Goal: Navigation & Orientation: Find specific page/section

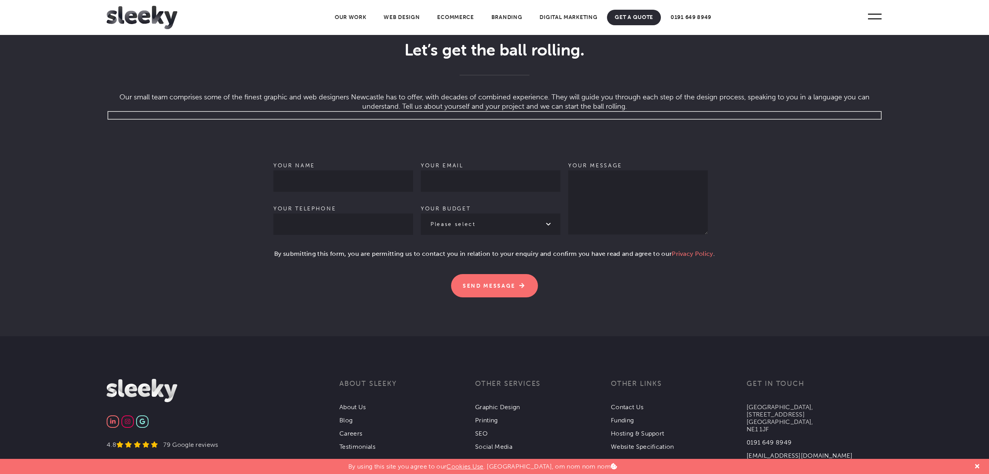
scroll to position [2288, 0]
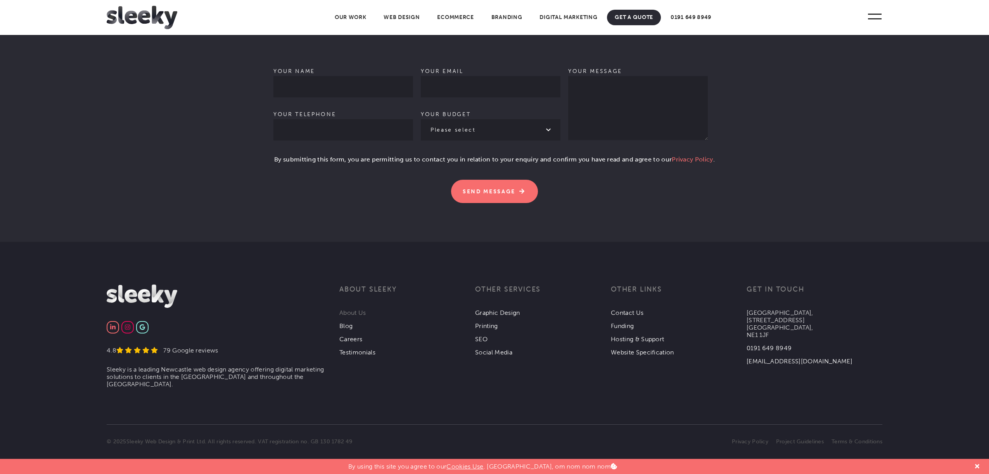
click at [362, 312] on link "About Us" at bounding box center [352, 312] width 27 height 7
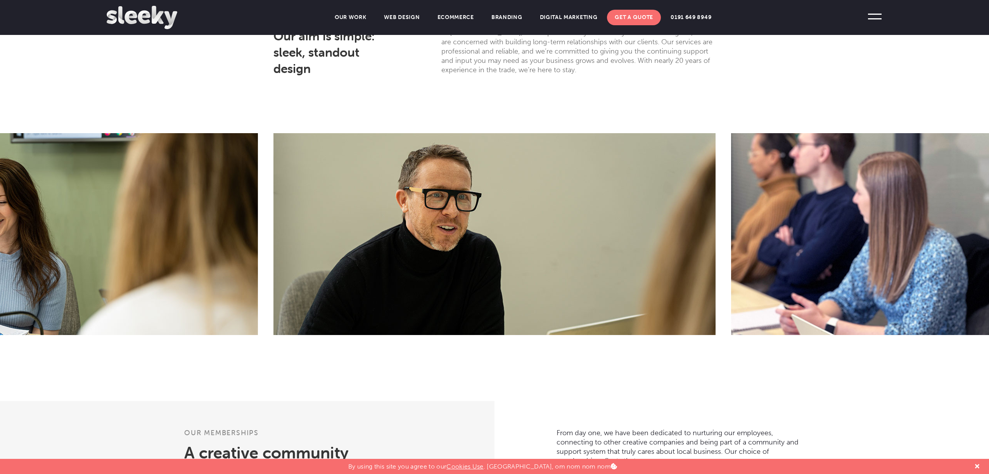
scroll to position [294, 0]
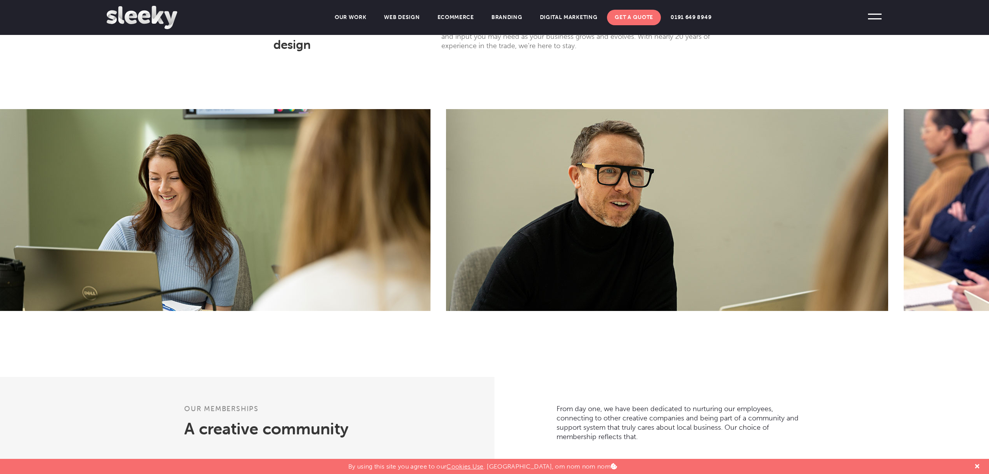
drag, startPoint x: 501, startPoint y: 198, endPoint x: 555, endPoint y: 199, distance: 53.9
click at [555, 199] on img at bounding box center [667, 210] width 442 height 202
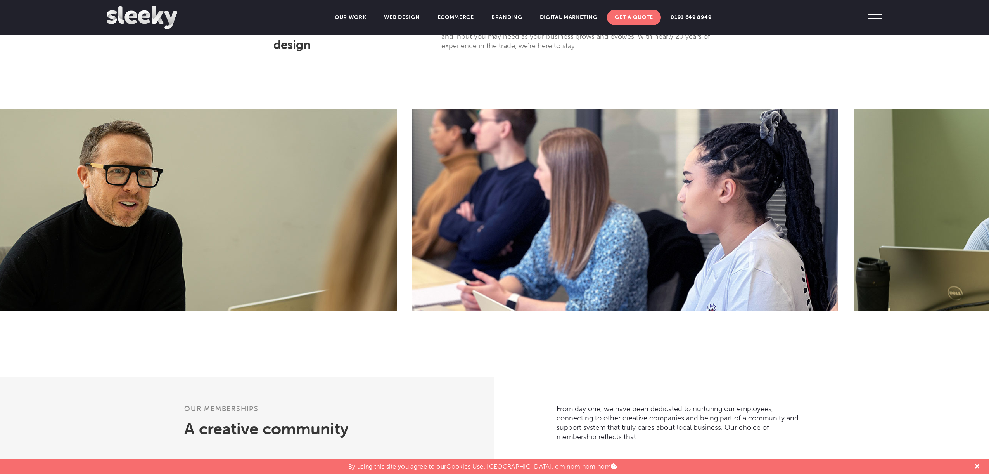
drag, startPoint x: 481, startPoint y: 203, endPoint x: 202, endPoint y: 192, distance: 278.7
click at [202, 192] on img at bounding box center [176, 210] width 442 height 202
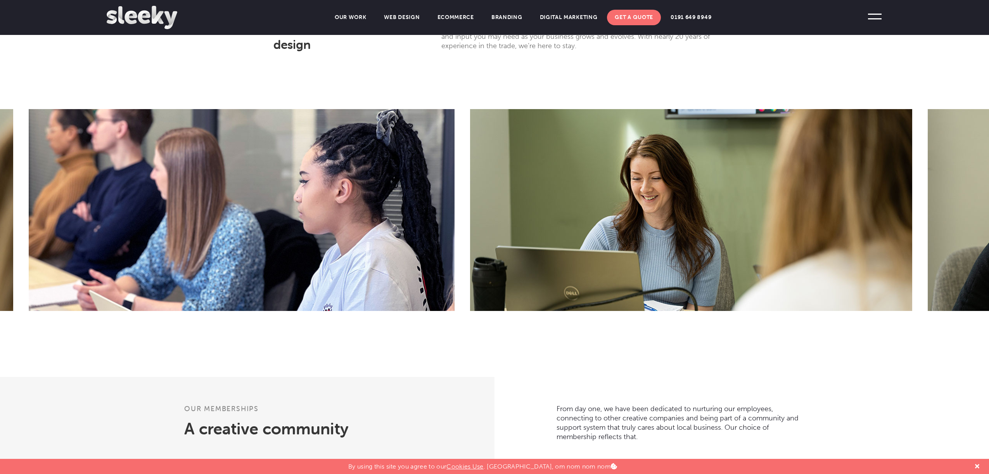
drag, startPoint x: 401, startPoint y: 205, endPoint x: 209, endPoint y: 197, distance: 192.2
click at [209, 197] on img at bounding box center [242, 210] width 426 height 202
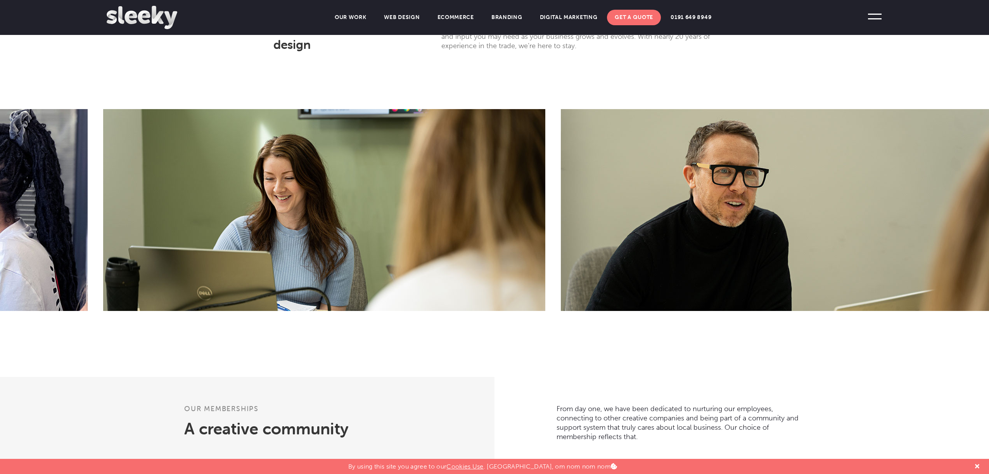
drag, startPoint x: 575, startPoint y: 209, endPoint x: 360, endPoint y: 204, distance: 214.9
click at [361, 204] on img at bounding box center [324, 210] width 442 height 202
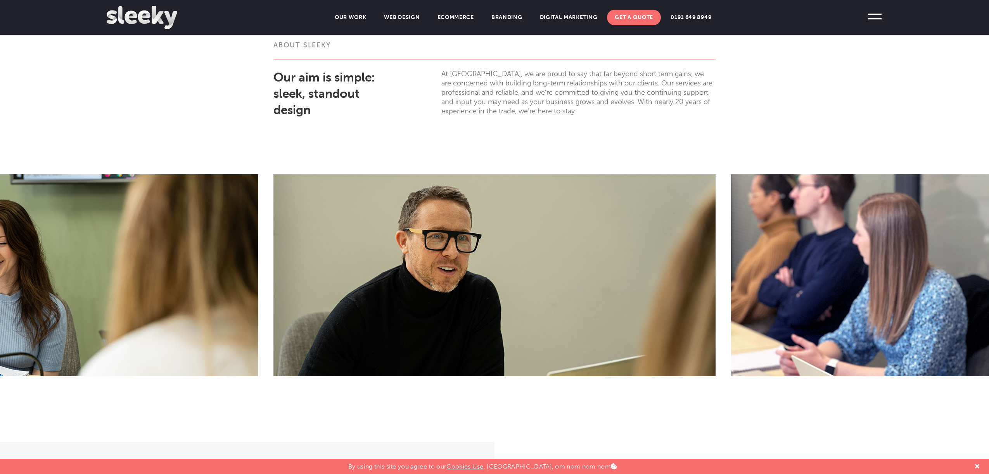
scroll to position [230, 0]
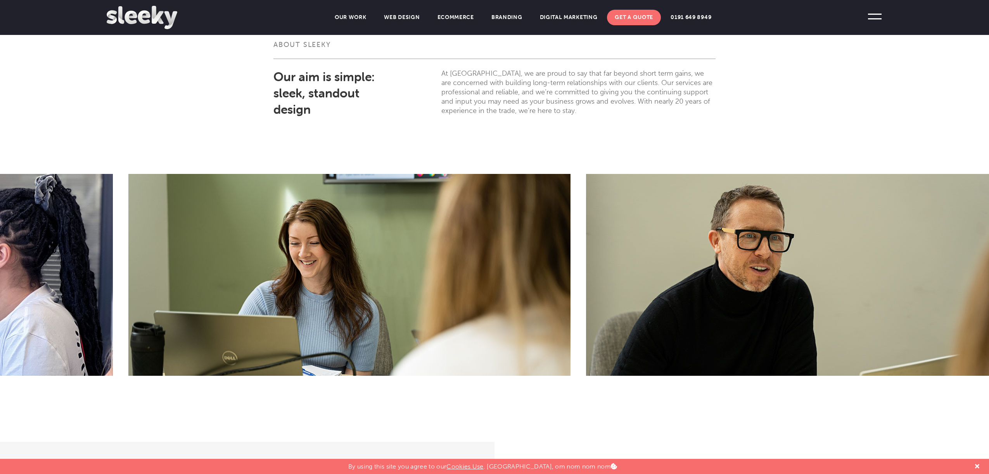
drag, startPoint x: 489, startPoint y: 217, endPoint x: 802, endPoint y: 235, distance: 313.1
click at [802, 235] on img at bounding box center [807, 275] width 442 height 202
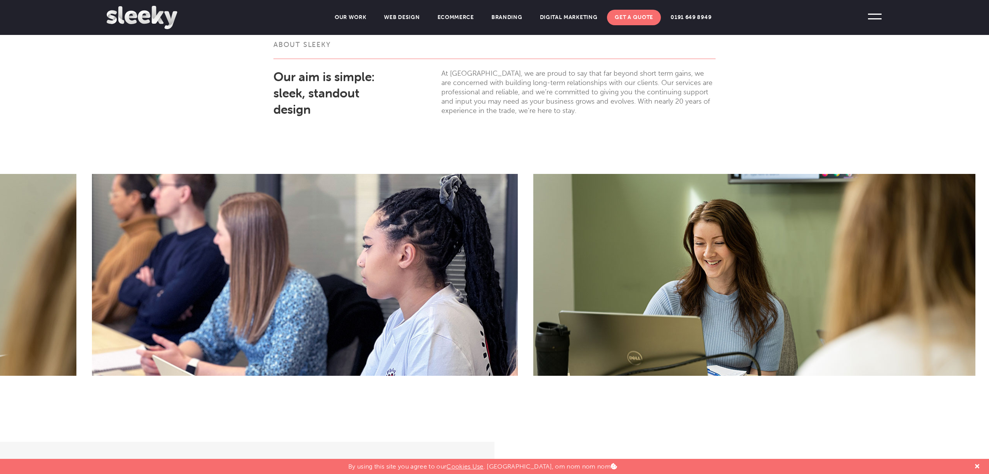
drag, startPoint x: 487, startPoint y: 244, endPoint x: 757, endPoint y: 258, distance: 270.7
click at [750, 257] on img at bounding box center [754, 275] width 442 height 202
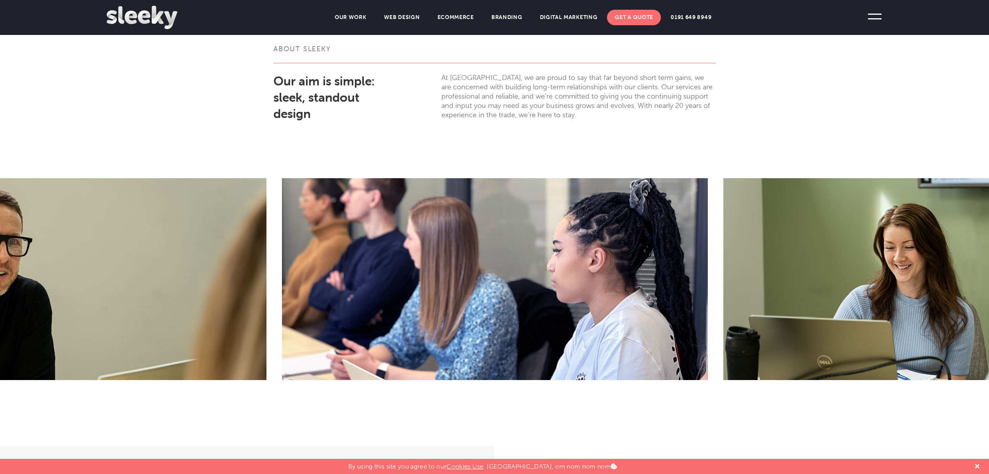
scroll to position [225, 0]
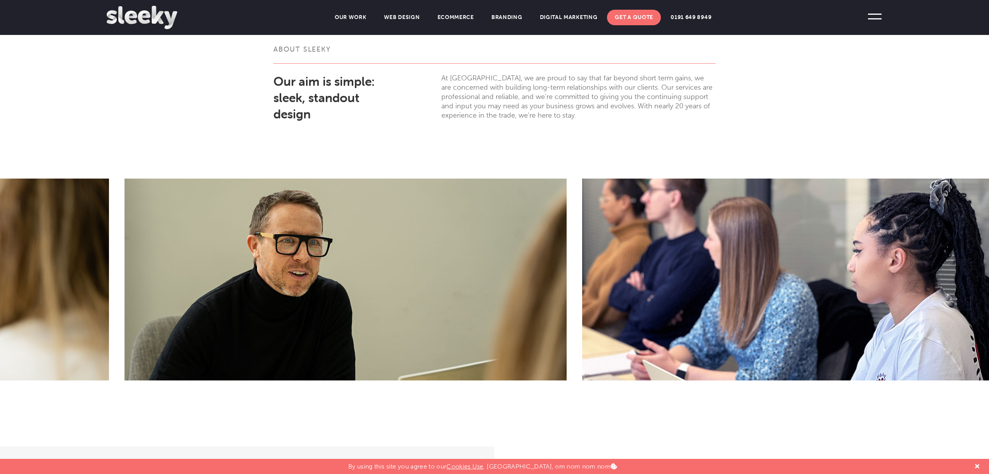
drag, startPoint x: 533, startPoint y: 252, endPoint x: 825, endPoint y: 252, distance: 292.4
click at [825, 252] on img at bounding box center [795, 279] width 426 height 202
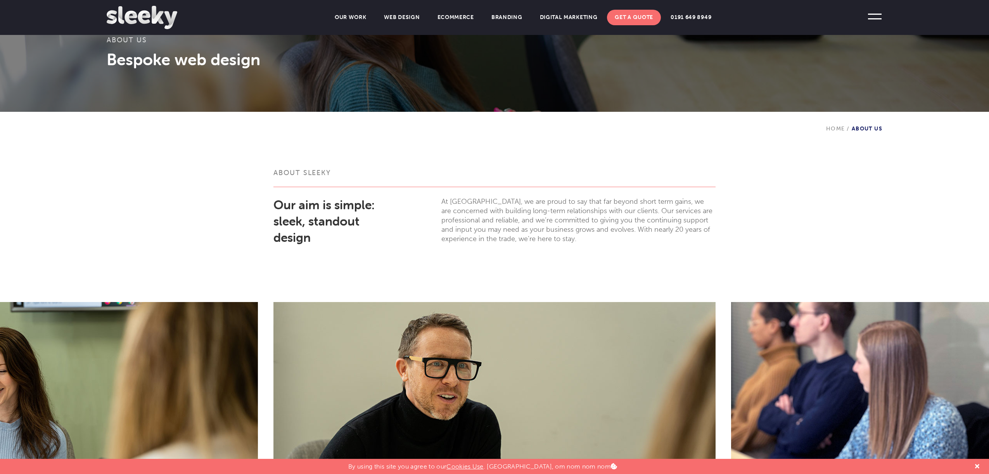
scroll to position [0, 0]
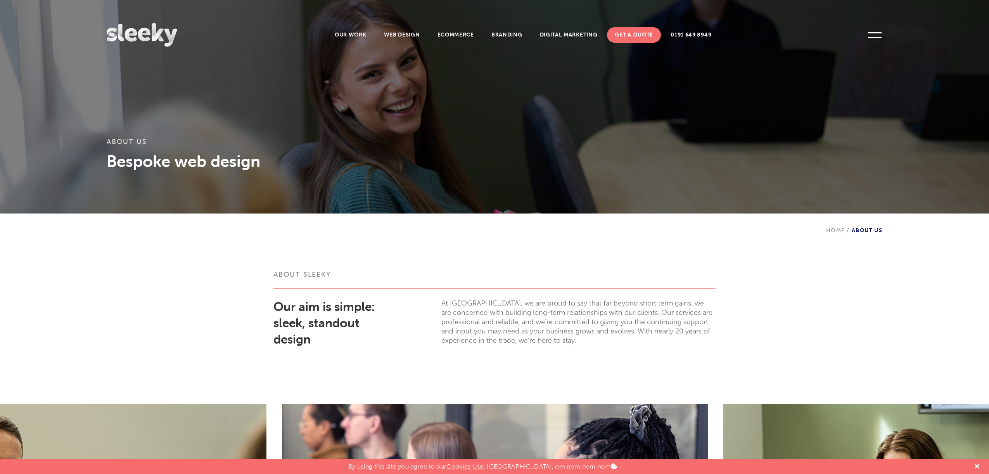
click at [156, 34] on img at bounding box center [142, 34] width 71 height 23
